Goal: Task Accomplishment & Management: Use online tool/utility

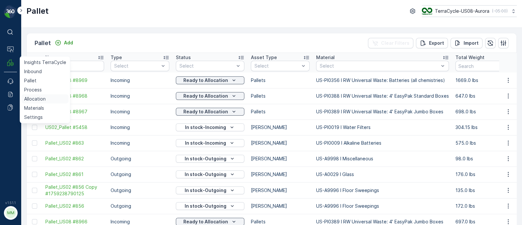
click at [42, 100] on p "Allocation" at bounding box center [35, 99] width 22 height 7
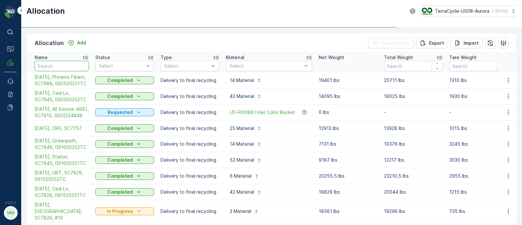
click at [59, 66] on input "text" at bounding box center [62, 66] width 54 height 10
type input "ase"
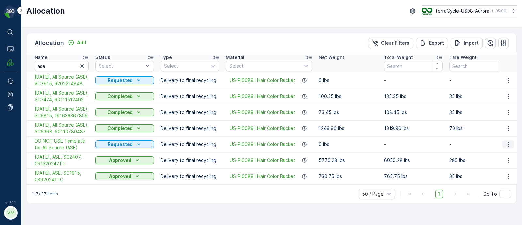
click at [507, 147] on icon "button" at bounding box center [508, 144] width 7 height 7
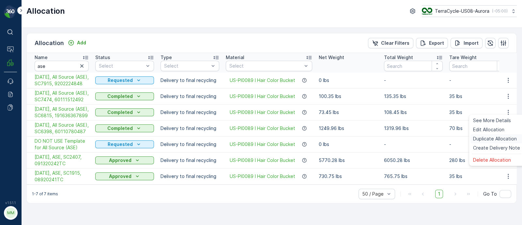
click at [493, 142] on span "Duplicate Allocation" at bounding box center [495, 138] width 44 height 7
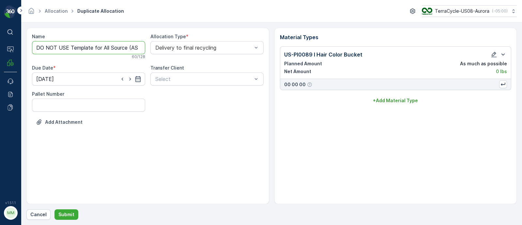
drag, startPoint x: 102, startPoint y: 47, endPoint x: 31, endPoint y: 51, distance: 71.5
click at [31, 51] on div "Name DO NOT USE Template for All Source (ASE) Copy #1759257717074 60 / 128 Allo…" at bounding box center [147, 116] width 243 height 176
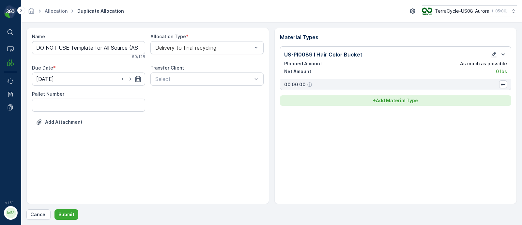
click at [388, 102] on p "+ Add Material Type" at bounding box center [395, 100] width 45 height 7
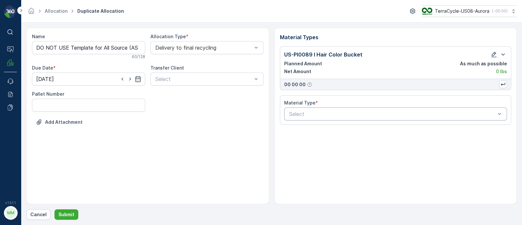
click at [321, 117] on div "Select" at bounding box center [395, 113] width 223 height 13
type input "5"
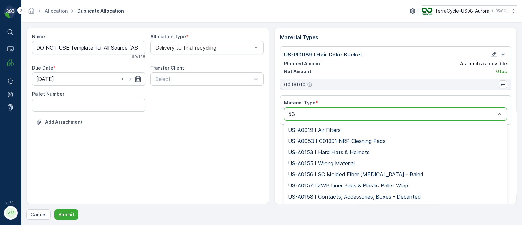
type input "5"
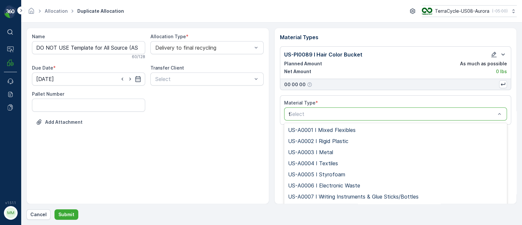
type input "tot"
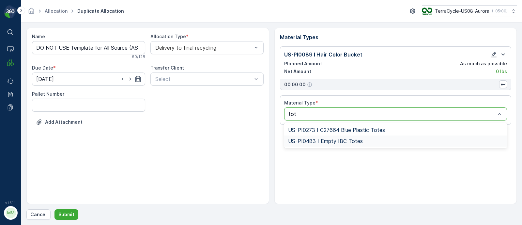
click at [396, 142] on div "US-PI0483 I Empty IBC Totes" at bounding box center [395, 141] width 215 height 6
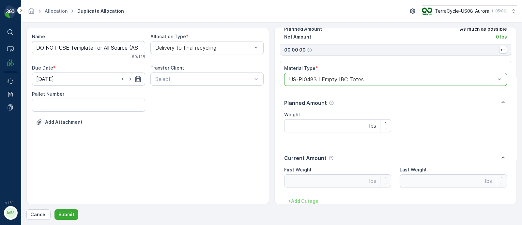
scroll to position [75, 0]
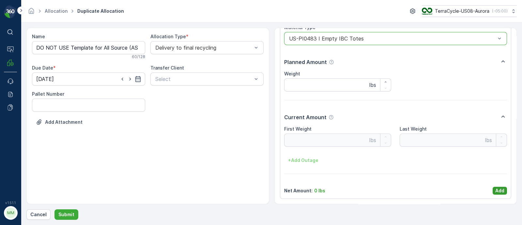
click at [493, 192] on button "Add" at bounding box center [499, 191] width 14 height 8
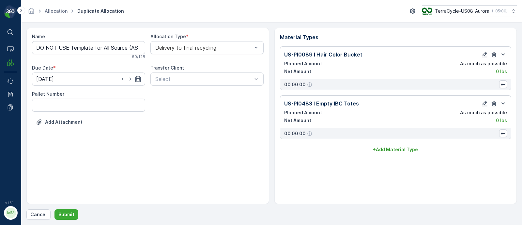
scroll to position [0, 0]
drag, startPoint x: 103, startPoint y: 47, endPoint x: 0, endPoint y: 51, distance: 103.1
click at [0, 51] on div "⌘B Operations MRF Events Reports Documents v 1.51.1 MM MRF.US08 Allocation Dupl…" at bounding box center [261, 112] width 522 height 225
drag, startPoint x: 101, startPoint y: 48, endPoint x: 295, endPoint y: 41, distance: 194.5
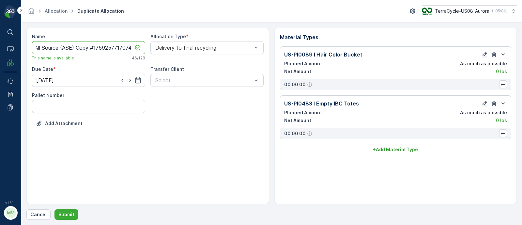
click at [294, 42] on div "Name [DATE], All Source (ASE) Copy #1759257717074 This name is available 46 / 1…" at bounding box center [271, 116] width 490 height 176
drag, startPoint x: 117, startPoint y: 47, endPoint x: 104, endPoint y: 48, distance: 13.1
click at [104, 48] on input "[DATE], All Source (ASE), SC" at bounding box center [88, 47] width 113 height 13
paste input "8042"
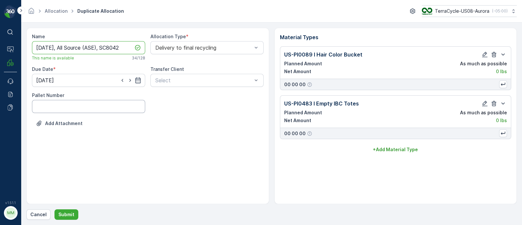
type input "[DATE], All Source (ASE), SC8042"
click at [87, 106] on Number "Pallet Number" at bounding box center [88, 106] width 113 height 13
click at [135, 80] on icon "button" at bounding box center [138, 80] width 6 height 6
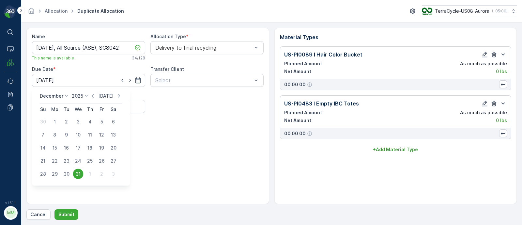
click at [104, 95] on p "[DATE]" at bounding box center [105, 96] width 15 height 7
click at [112, 97] on p "[DATE]" at bounding box center [107, 96] width 15 height 7
click at [90, 172] on div "2" at bounding box center [90, 174] width 10 height 10
type input "[DATE]"
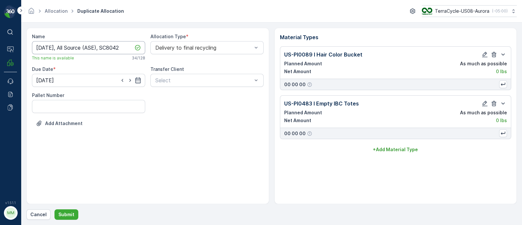
click at [124, 45] on input "[DATE], All Source (ASE), SC8042" at bounding box center [88, 47] width 113 height 13
click at [63, 216] on p "Submit" at bounding box center [66, 214] width 16 height 7
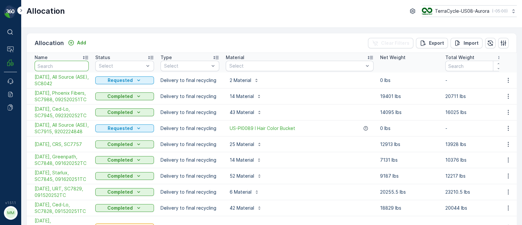
click at [70, 65] on input "text" at bounding box center [62, 66] width 54 height 10
type input "temp"
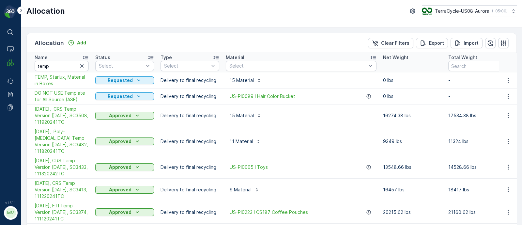
scroll to position [204, 0]
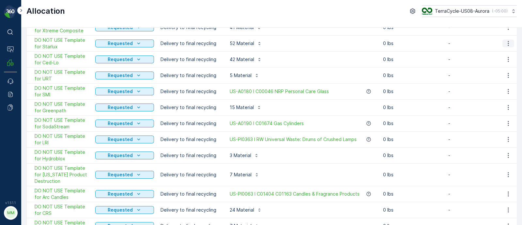
click at [507, 40] on icon "button" at bounding box center [508, 43] width 7 height 7
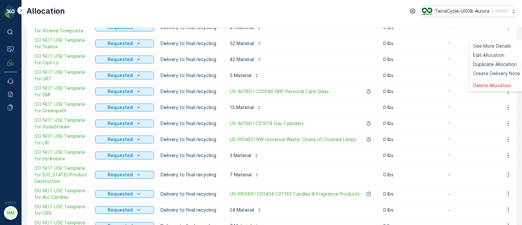
click at [482, 63] on span "Duplicate Allocation" at bounding box center [495, 64] width 44 height 7
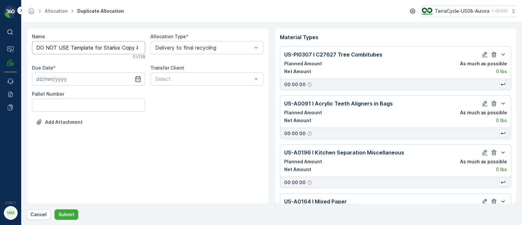
type input "[DATE]"
drag, startPoint x: 103, startPoint y: 47, endPoint x: 19, endPoint y: 50, distance: 83.5
click at [19, 50] on div "⌘B Operations MRF Events Reports Documents v 1.51.1 MM MRF.US08 Allocation Dupl…" at bounding box center [261, 112] width 522 height 225
drag, startPoint x: 53, startPoint y: 45, endPoint x: 258, endPoint y: 55, distance: 205.1
click at [258, 55] on div "Name Starlux Copy #1759258176782 This name is available 27 / 128 Allocation Typ…" at bounding box center [148, 84] width 232 height 103
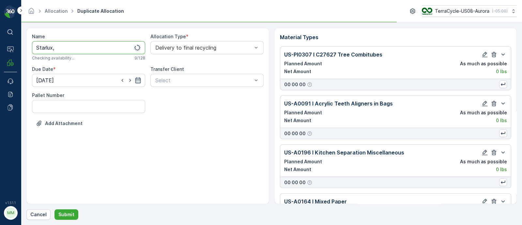
type input "Starlux,"
click at [135, 82] on icon "button" at bounding box center [138, 80] width 6 height 6
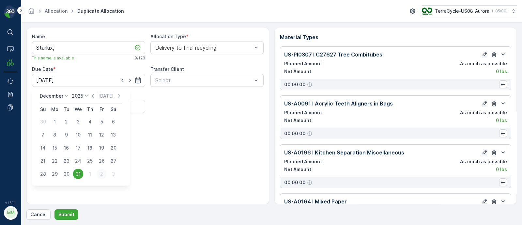
click at [102, 174] on div "2" at bounding box center [102, 174] width 10 height 10
type input "[DATE]"
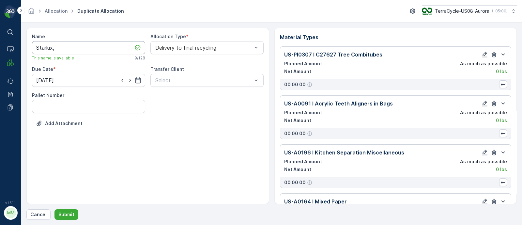
click at [84, 48] on input "Starlux," at bounding box center [88, 47] width 113 height 13
paste input "SC8040 / Aurora / 092920252TC"
drag, startPoint x: 95, startPoint y: 45, endPoint x: 71, endPoint y: 45, distance: 24.5
click at [71, 45] on input "Starlux, SC8040 / Aurora / 092920252TC" at bounding box center [88, 47] width 113 height 13
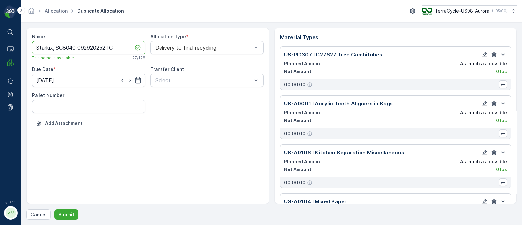
scroll to position [0, 0]
drag, startPoint x: 36, startPoint y: 48, endPoint x: 13, endPoint y: 49, distance: 23.2
click at [13, 49] on div "⌘B Operations MRF Events Reports Documents v 1.51.1 MM MRF.US08 Allocation Dupl…" at bounding box center [261, 112] width 522 height 225
type input "[DATE], Starlux, SC8040, 092920252TC"
click at [137, 79] on icon "button" at bounding box center [138, 80] width 6 height 6
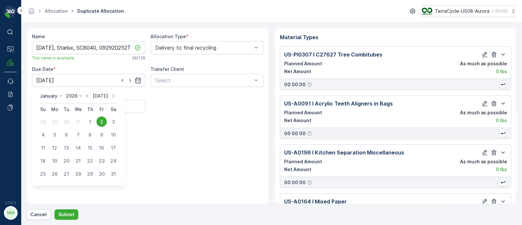
click at [105, 96] on p "[DATE]" at bounding box center [100, 96] width 15 height 7
click at [104, 173] on div "3" at bounding box center [102, 174] width 10 height 10
type input "[DATE]"
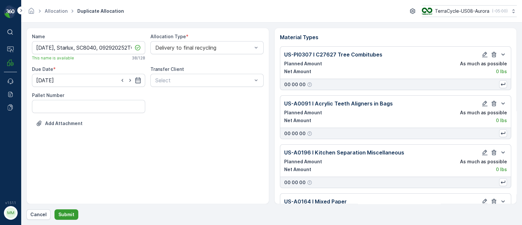
click at [69, 211] on button "Submit" at bounding box center [66, 214] width 24 height 10
